Goal: Go to known website: Access a specific website the user already knows

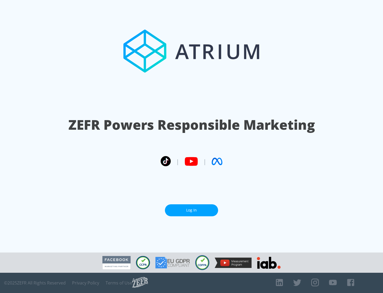
click at [192, 210] on link "Log In" at bounding box center [191, 210] width 53 height 12
